Goal: Information Seeking & Learning: Learn about a topic

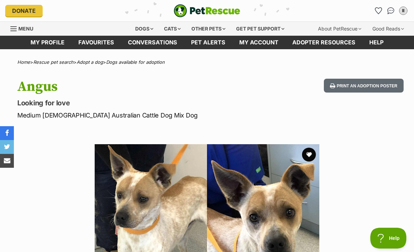
click at [219, 10] on img "PetRescue" at bounding box center [207, 10] width 67 height 13
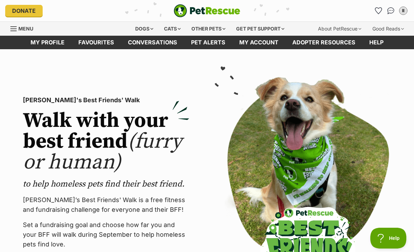
click at [143, 29] on div "Dogs" at bounding box center [144, 29] width 28 height 14
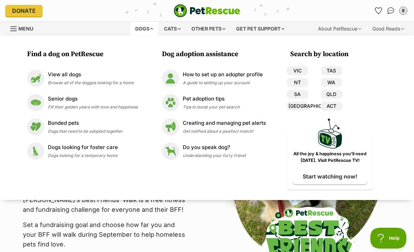
click at [43, 76] on img at bounding box center [35, 78] width 17 height 17
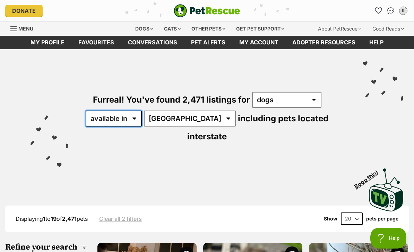
click at [120, 119] on select "available in located in" at bounding box center [114, 119] width 56 height 16
select select "disabled"
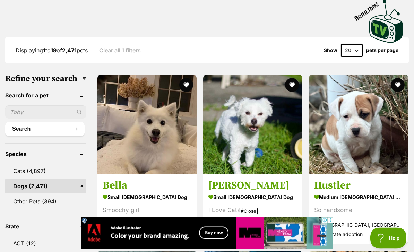
scroll to position [152, 0]
click at [145, 163] on img at bounding box center [146, 124] width 99 height 99
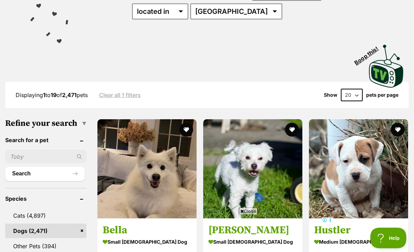
scroll to position [108, 0]
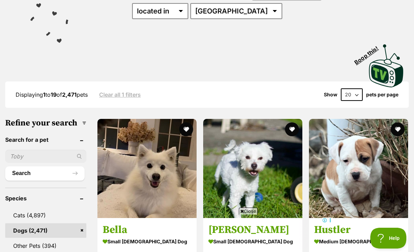
click at [31, 163] on input "text" at bounding box center [45, 156] width 81 height 13
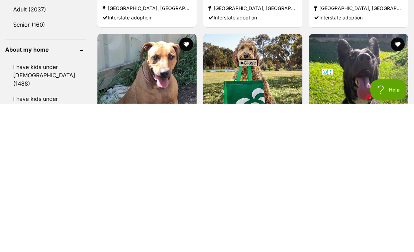
scroll to position [210, 0]
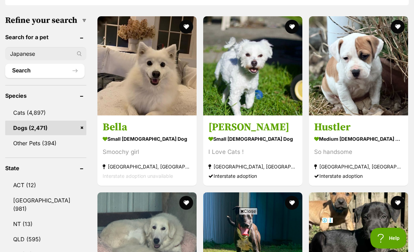
type input "Japanese"
click at [23, 78] on button "Search" at bounding box center [44, 71] width 79 height 14
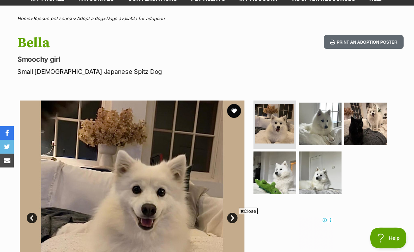
scroll to position [44, 0]
click at [379, 126] on img at bounding box center [365, 124] width 43 height 43
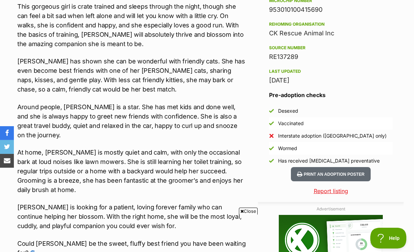
scroll to position [0, 0]
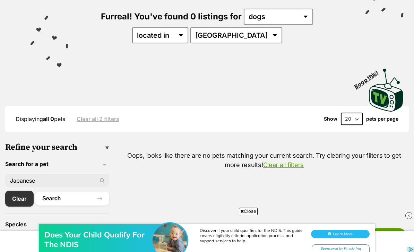
click at [24, 199] on link "Clear" at bounding box center [19, 199] width 28 height 16
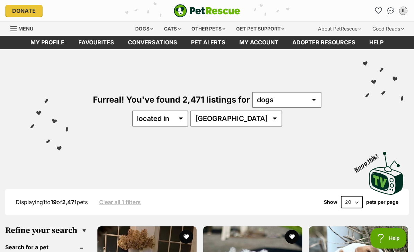
click at [149, 28] on div "Dogs" at bounding box center [144, 29] width 28 height 14
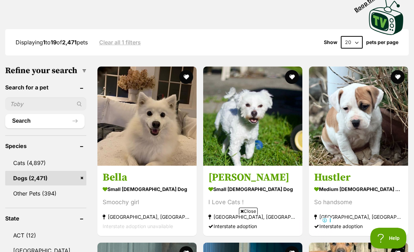
scroll to position [163, 0]
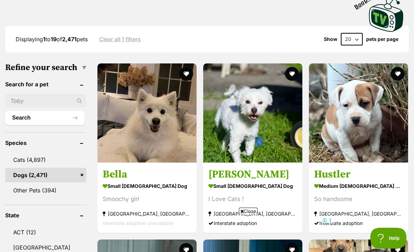
click at [102, 149] on img at bounding box center [146, 112] width 99 height 99
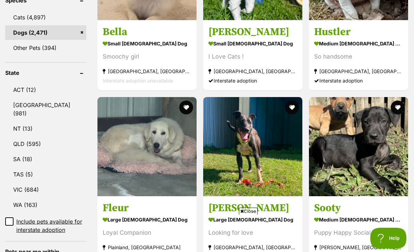
scroll to position [0, 0]
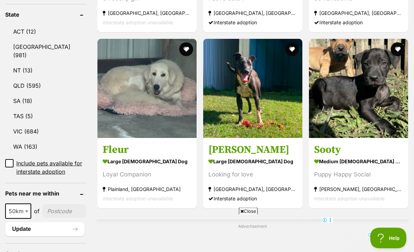
click at [369, 127] on img at bounding box center [358, 88] width 99 height 99
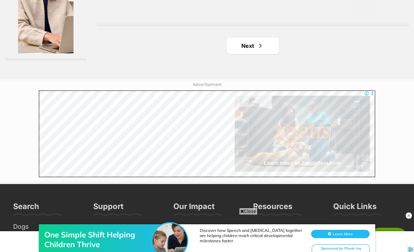
click at [244, 54] on link "Next" at bounding box center [253, 45] width 52 height 17
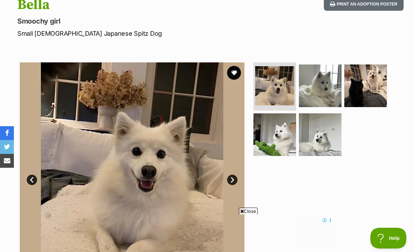
scroll to position [82, 0]
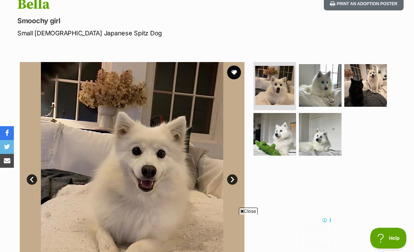
click at [322, 135] on img at bounding box center [320, 134] width 43 height 43
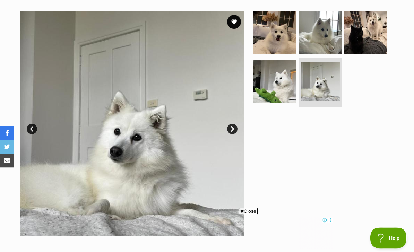
scroll to position [133, 0]
click at [285, 87] on img at bounding box center [275, 81] width 43 height 43
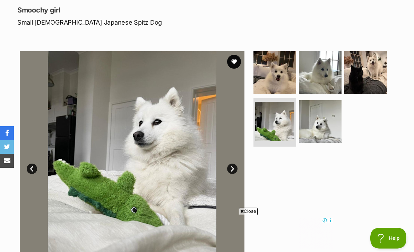
scroll to position [93, 0]
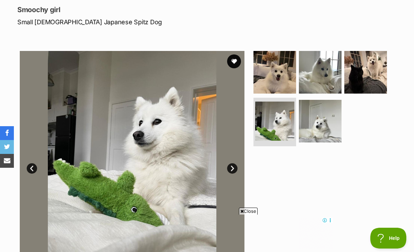
click at [374, 74] on img at bounding box center [365, 72] width 43 height 43
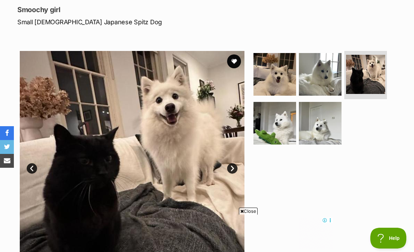
click at [321, 81] on img at bounding box center [320, 74] width 43 height 43
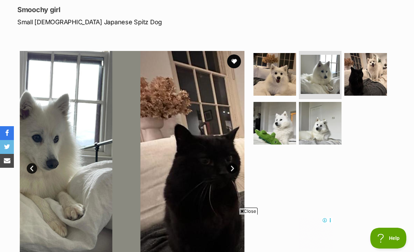
scroll to position [0, 0]
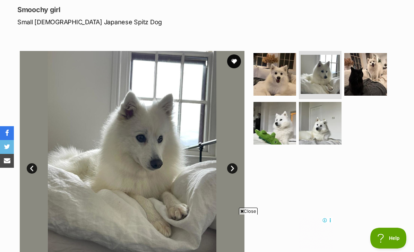
click at [329, 127] on img at bounding box center [320, 123] width 43 height 43
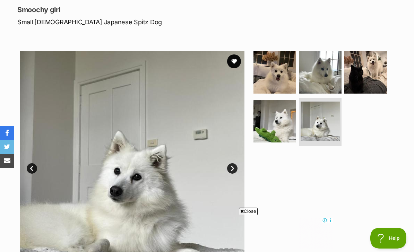
click at [287, 129] on img at bounding box center [275, 121] width 43 height 43
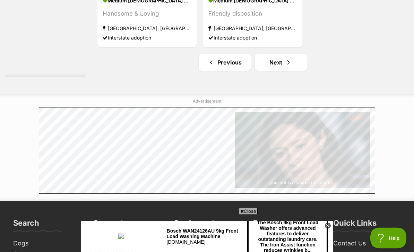
scroll to position [1602, 0]
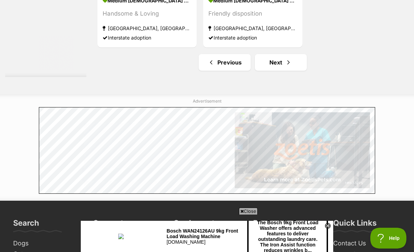
click at [285, 67] on span "Next page" at bounding box center [288, 62] width 7 height 8
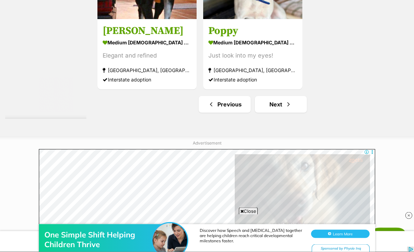
scroll to position [1625, 0]
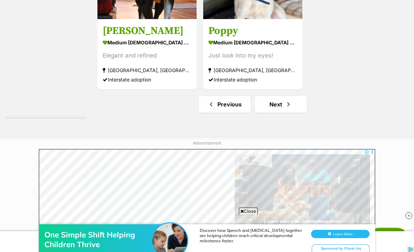
click at [287, 113] on link "Next" at bounding box center [281, 104] width 52 height 17
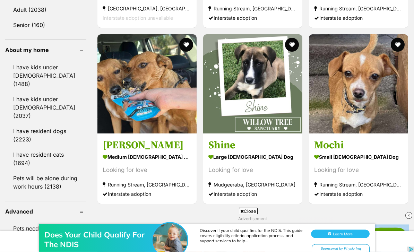
scroll to position [799, 0]
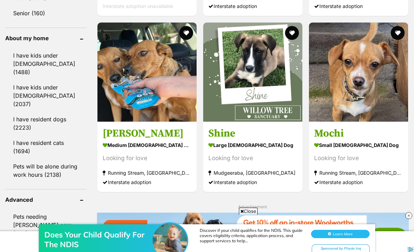
click at [382, 122] on img at bounding box center [358, 72] width 99 height 99
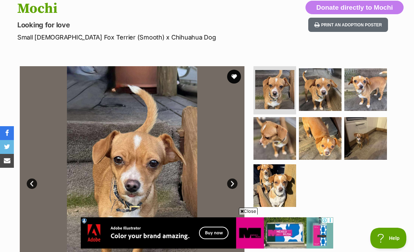
click at [269, 127] on img at bounding box center [275, 138] width 43 height 43
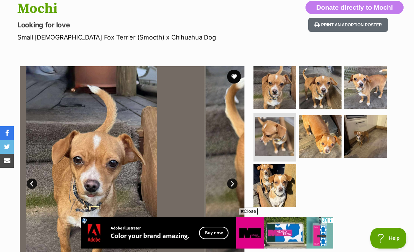
scroll to position [79, 0]
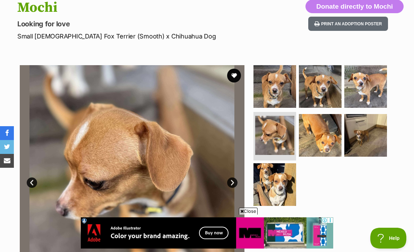
click at [370, 134] on img at bounding box center [365, 135] width 43 height 43
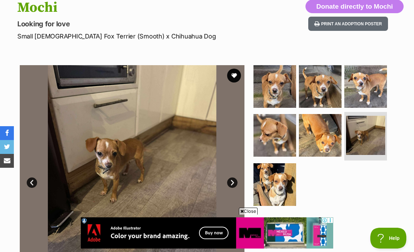
click at [277, 186] on img at bounding box center [275, 184] width 43 height 43
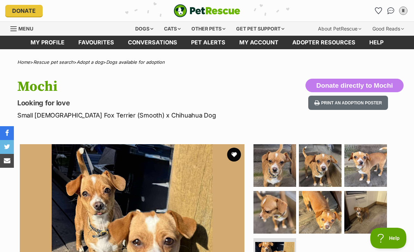
scroll to position [0, 0]
